Goal: Information Seeking & Learning: Learn about a topic

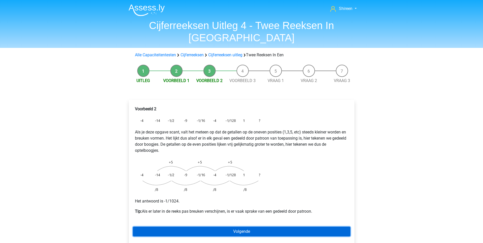
drag, startPoint x: 269, startPoint y: 218, endPoint x: 271, endPoint y: 194, distance: 23.2
click at [269, 227] on link "Volgende" at bounding box center [242, 232] width 218 height 10
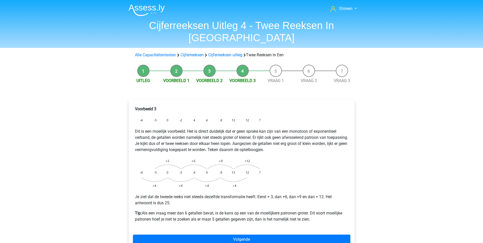
scroll to position [76, 0]
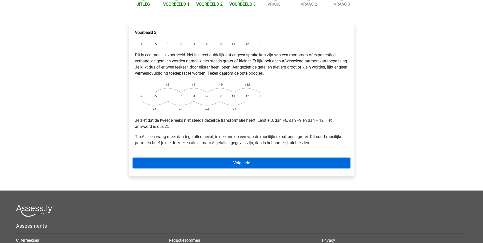
click at [290, 158] on link "Volgende" at bounding box center [242, 163] width 218 height 10
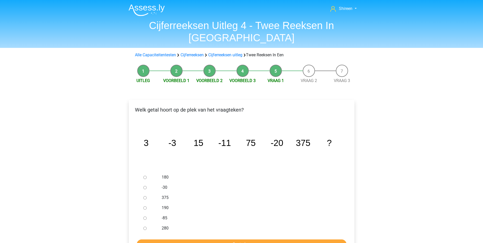
click at [147, 182] on div at bounding box center [149, 187] width 17 height 10
click at [145, 186] on input "-30" at bounding box center [144, 187] width 3 height 3
radio input "true"
click at [247, 228] on form "180 -30 375 190 -85 280 Controleer" at bounding box center [242, 210] width 218 height 77
click at [247, 239] on input "Controleer" at bounding box center [242, 244] width 210 height 10
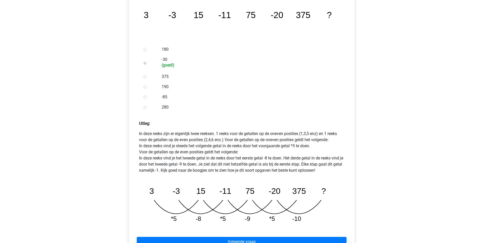
scroll to position [153, 0]
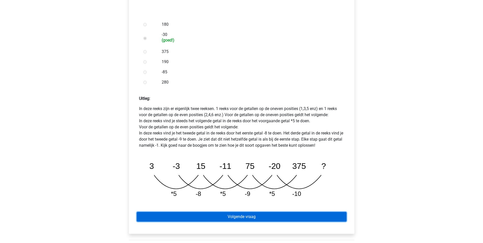
click at [275, 212] on link "Volgende vraag" at bounding box center [242, 217] width 210 height 10
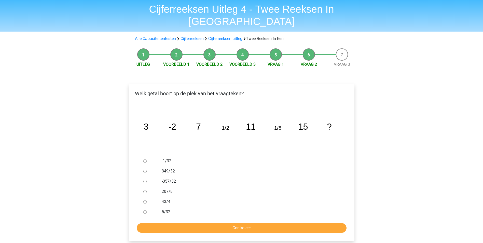
scroll to position [25, 0]
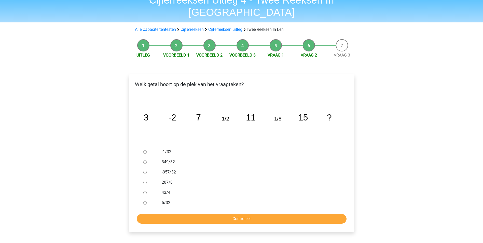
click at [147, 147] on div at bounding box center [149, 152] width 17 height 10
click at [144, 150] on input "-1/32" at bounding box center [144, 151] width 3 height 3
radio input "true"
click at [274, 214] on input "Controleer" at bounding box center [242, 219] width 210 height 10
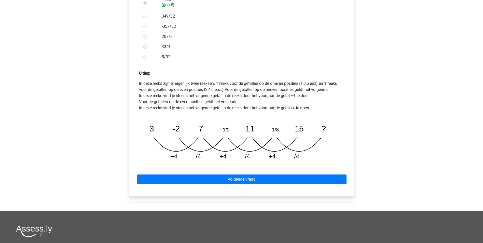
scroll to position [178, 0]
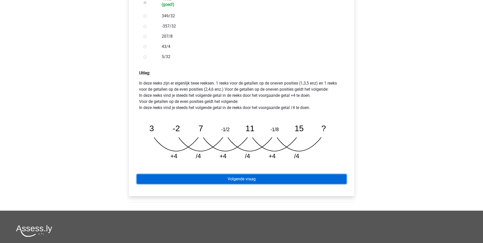
click at [289, 174] on link "Volgende vraag" at bounding box center [242, 179] width 210 height 10
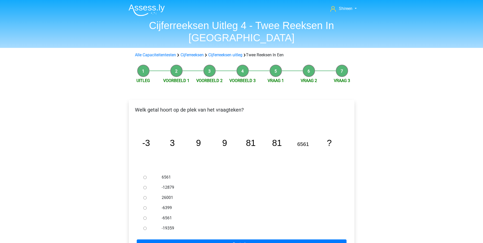
click at [145, 176] on input "6561" at bounding box center [144, 177] width 3 height 3
radio input "true"
click at [257, 239] on input "Controleer" at bounding box center [242, 244] width 210 height 10
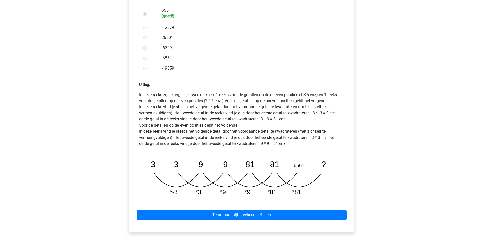
scroll to position [178, 0]
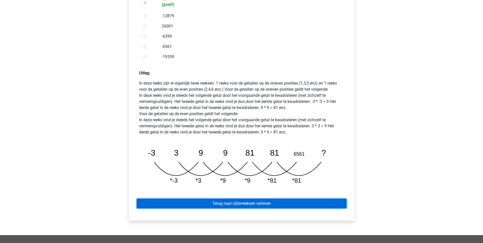
click at [233, 199] on link "Terug naar cijferreeksen oefenen" at bounding box center [242, 204] width 210 height 10
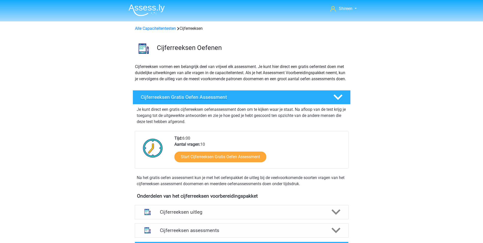
click at [309, 100] on h4 "Cijferreeksen Gratis Oefen Assessment" at bounding box center [233, 97] width 184 height 6
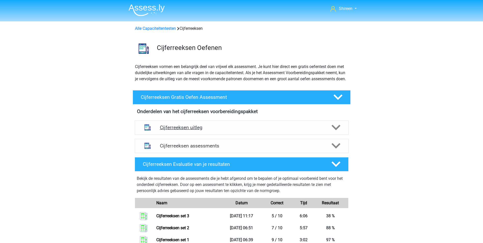
click at [227, 130] on div "Cijferreeksen uitleg" at bounding box center [242, 127] width 214 height 14
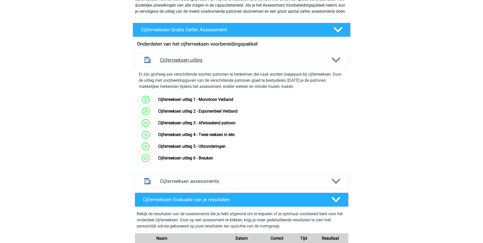
scroll to position [76, 0]
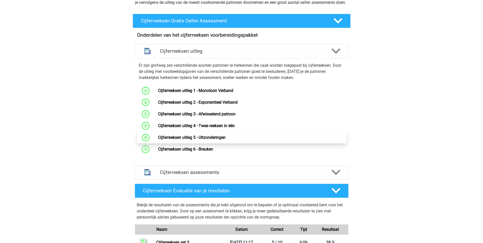
click at [216, 140] on link "Cijferreeksen uitleg 5 - Uitzonderingen" at bounding box center [191, 137] width 67 height 5
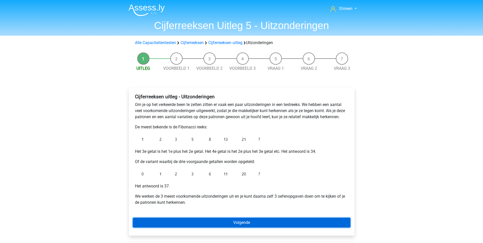
click at [256, 223] on link "Volgende" at bounding box center [242, 223] width 218 height 10
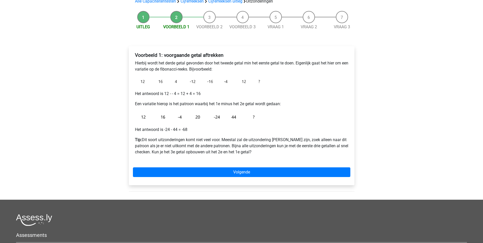
scroll to position [31, 0]
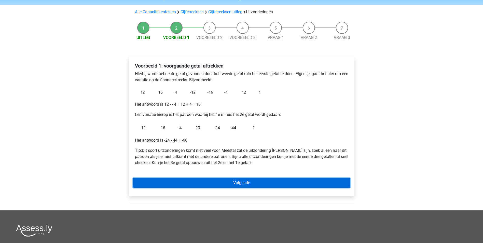
click at [262, 184] on link "Volgende" at bounding box center [242, 183] width 218 height 10
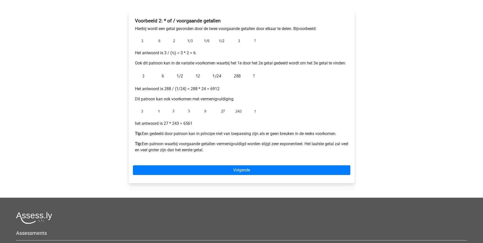
scroll to position [76, 0]
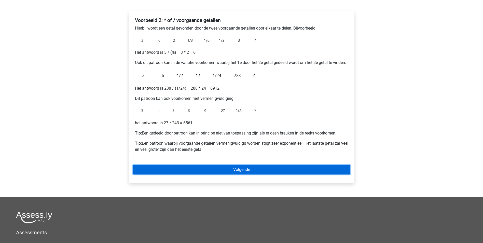
drag, startPoint x: 266, startPoint y: 169, endPoint x: 268, endPoint y: 166, distance: 4.0
click at [266, 169] on link "Volgende" at bounding box center [242, 170] width 218 height 10
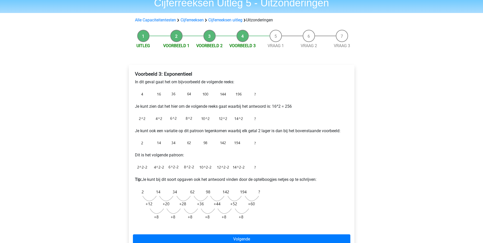
scroll to position [51, 0]
